Goal: Task Accomplishment & Management: Complete application form

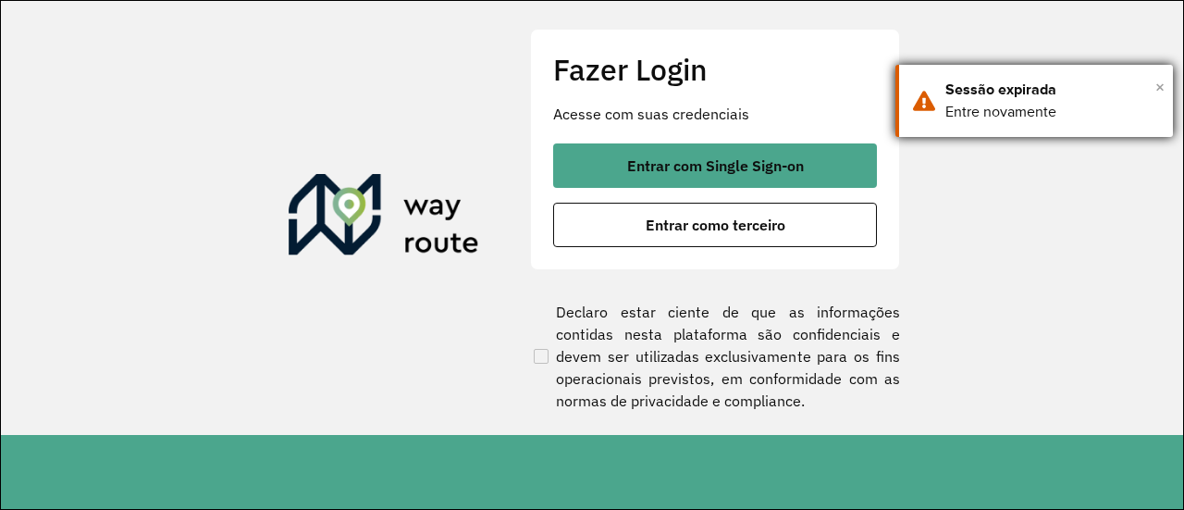
click at [1160, 86] on span "×" at bounding box center [1159, 87] width 9 height 28
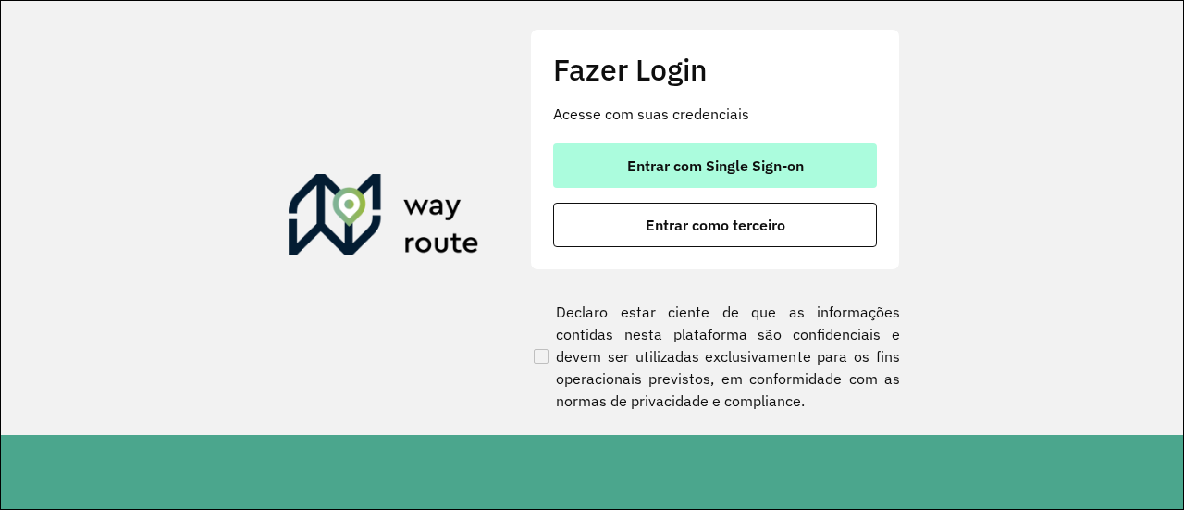
click at [823, 153] on button "Entrar com Single Sign-on" at bounding box center [715, 165] width 324 height 44
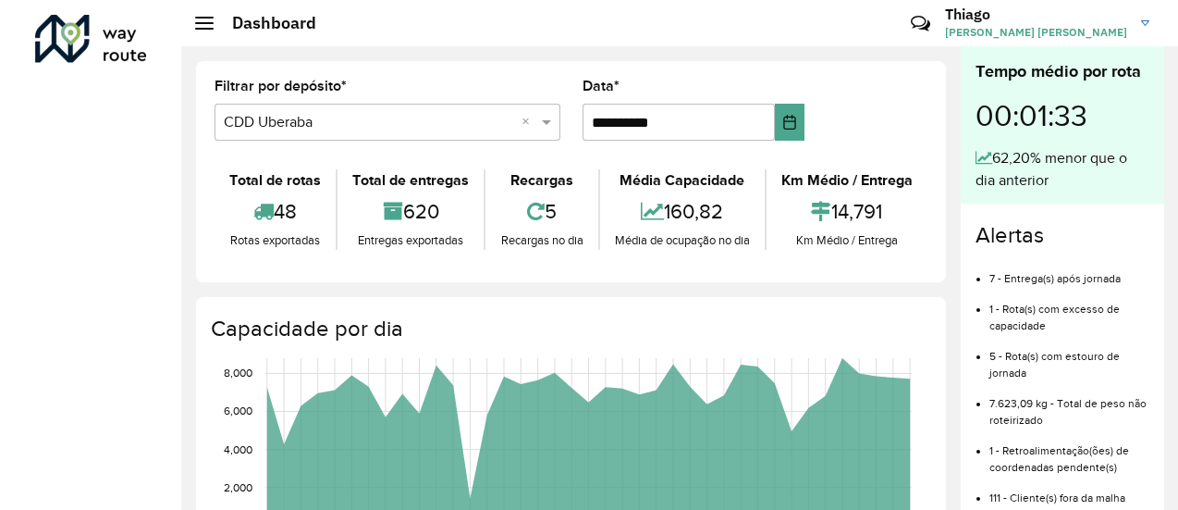
click at [132, 153] on div "Roteirizador AmbevTech" at bounding box center [90, 255] width 181 height 510
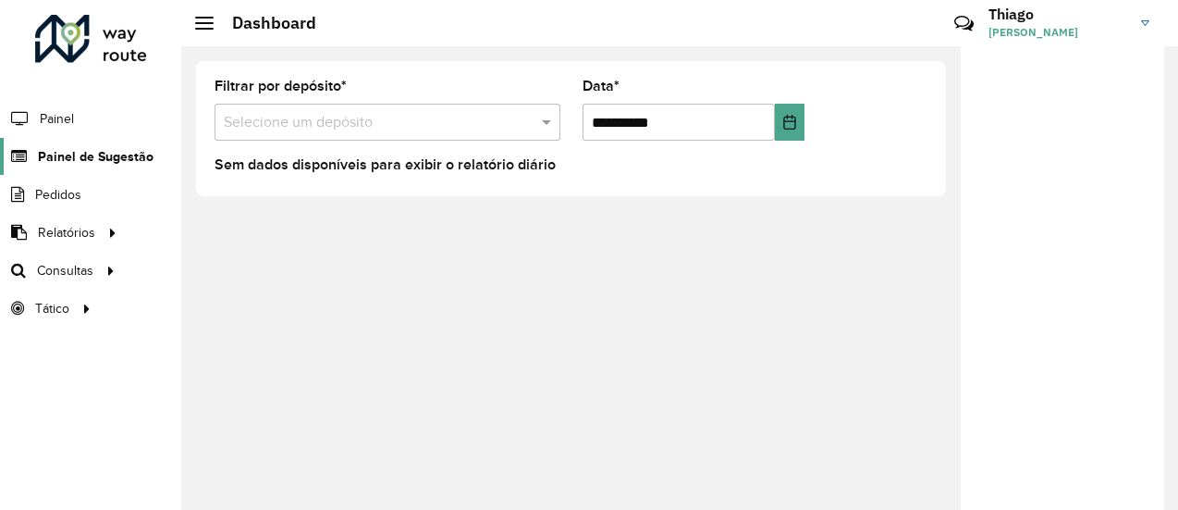
click at [110, 153] on span "Painel de Sugestão" at bounding box center [96, 156] width 116 height 19
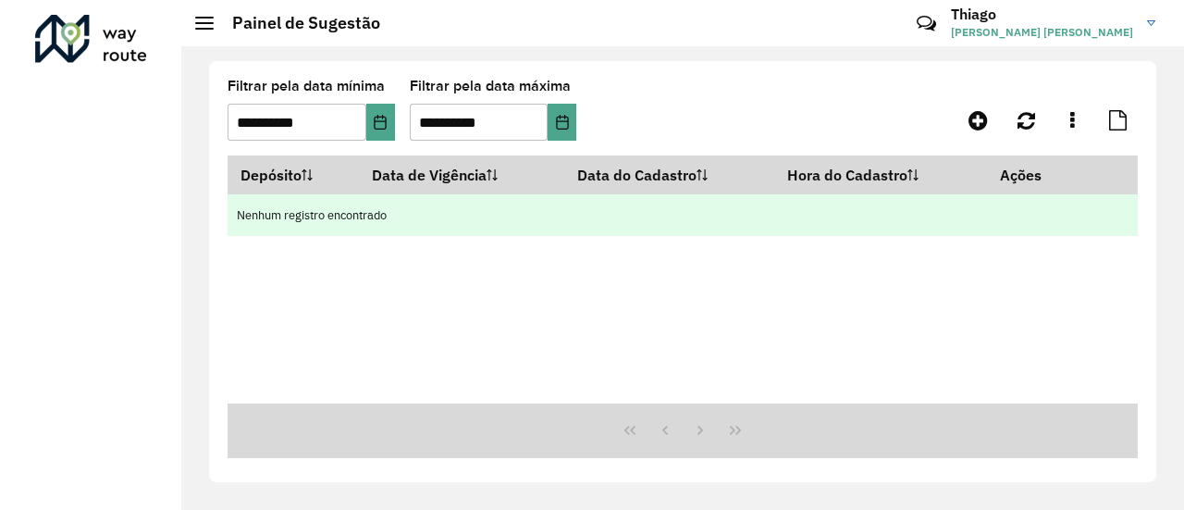
click at [899, 209] on td "Nenhum registro encontrado" at bounding box center [682, 215] width 910 height 42
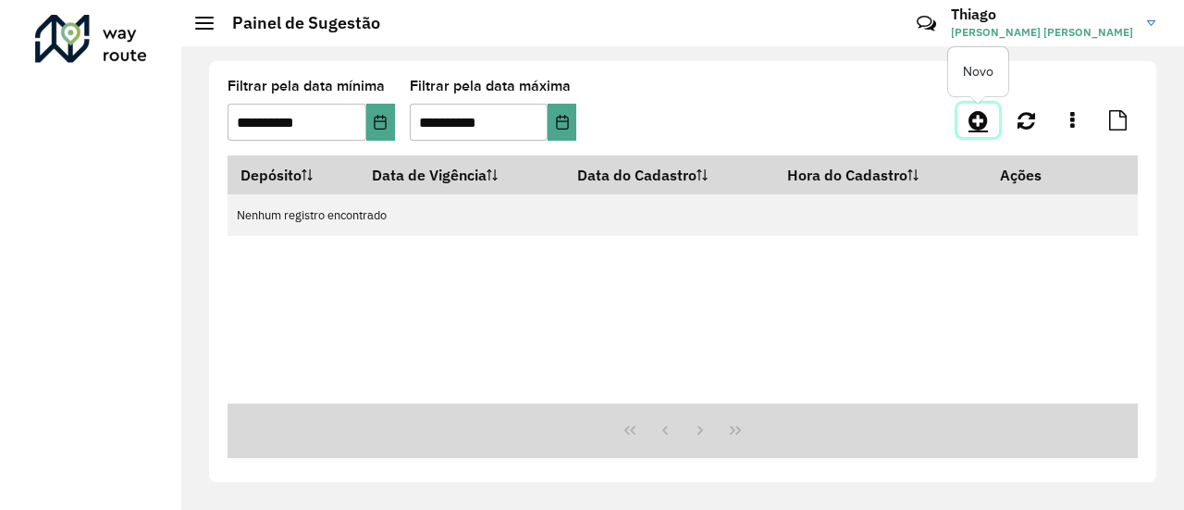
click at [973, 121] on icon at bounding box center [977, 120] width 19 height 22
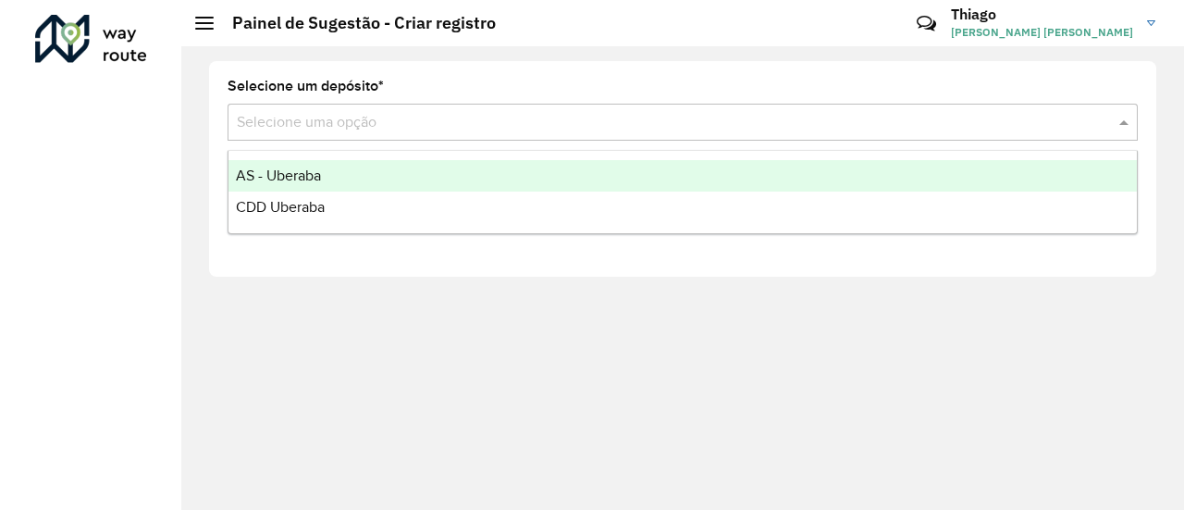
click at [771, 129] on input "text" at bounding box center [664, 123] width 854 height 22
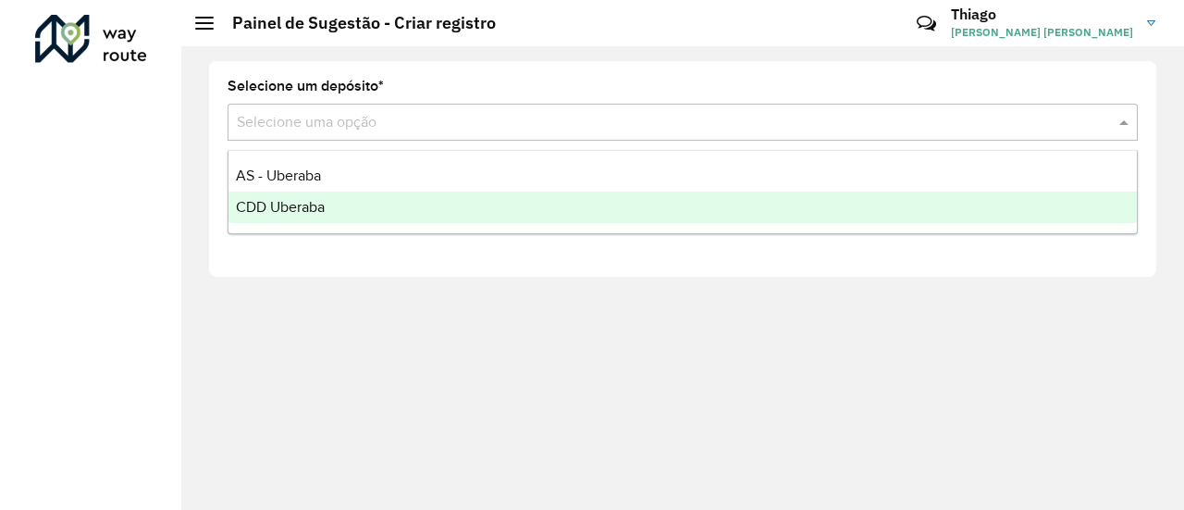
click at [317, 208] on span "CDD Uberaba" at bounding box center [280, 207] width 89 height 16
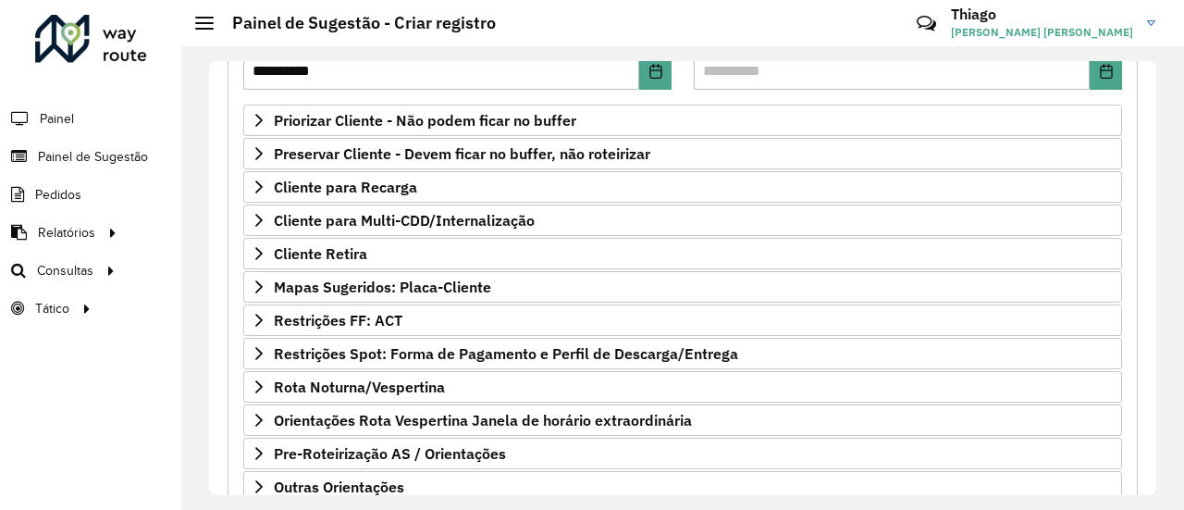
scroll to position [401, 0]
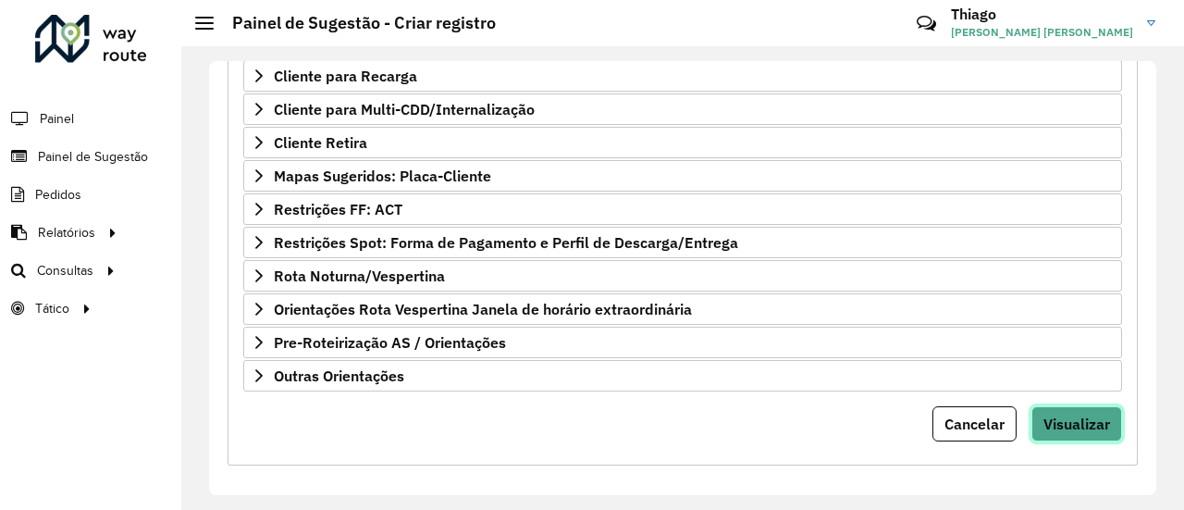
click at [1073, 421] on span "Visualizar" at bounding box center [1076, 423] width 67 height 18
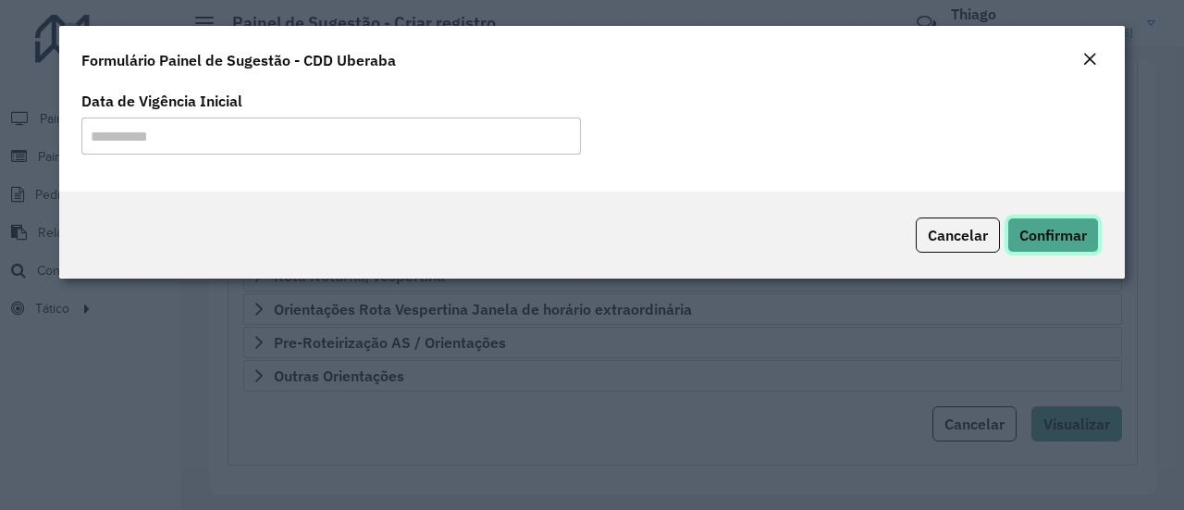
click at [1056, 230] on span "Confirmar" at bounding box center [1053, 235] width 68 height 18
